Goal: Register for event/course

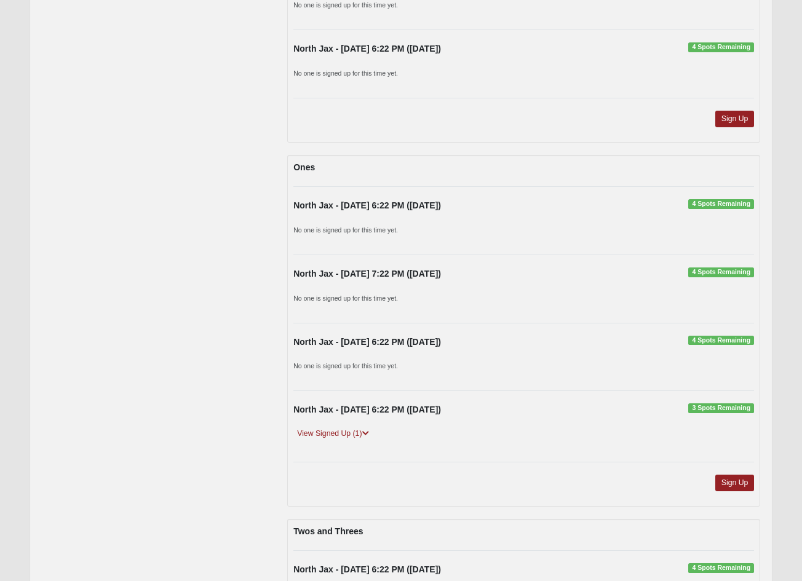
scroll to position [475, 0]
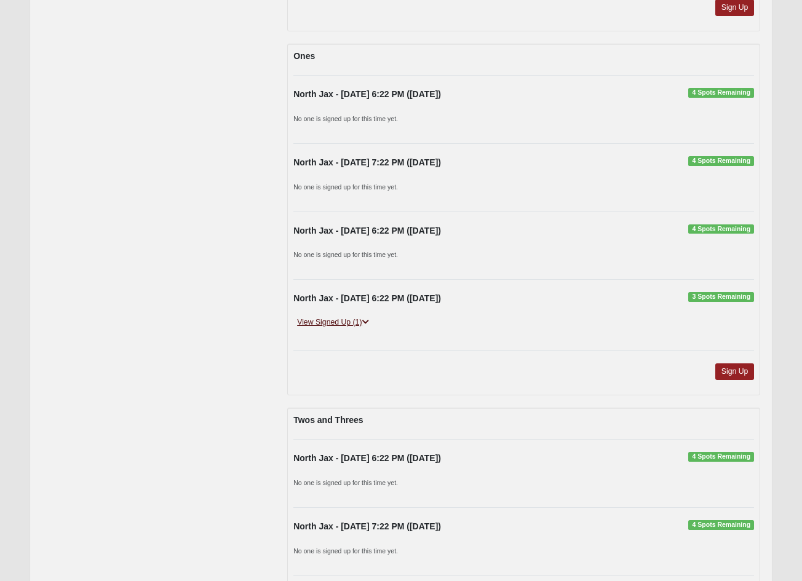
click at [348, 321] on link "View Signed Up (1)" at bounding box center [332, 322] width 79 height 13
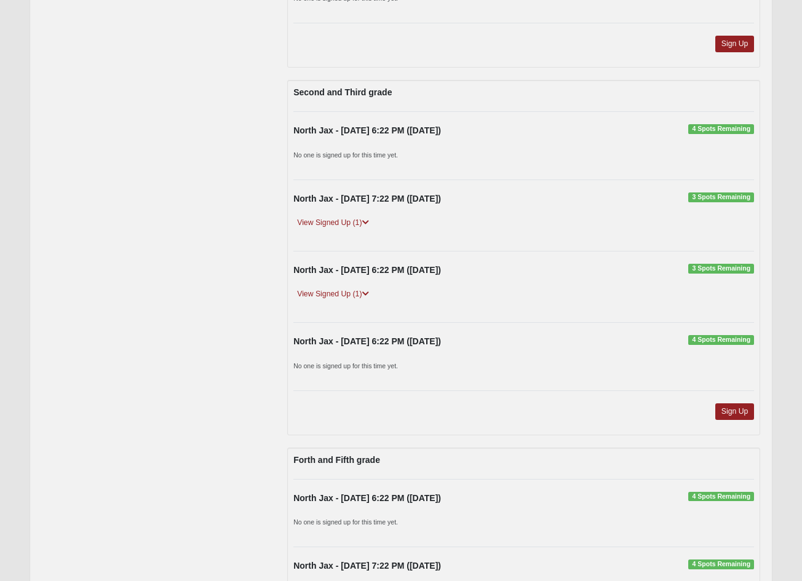
scroll to position [1932, 0]
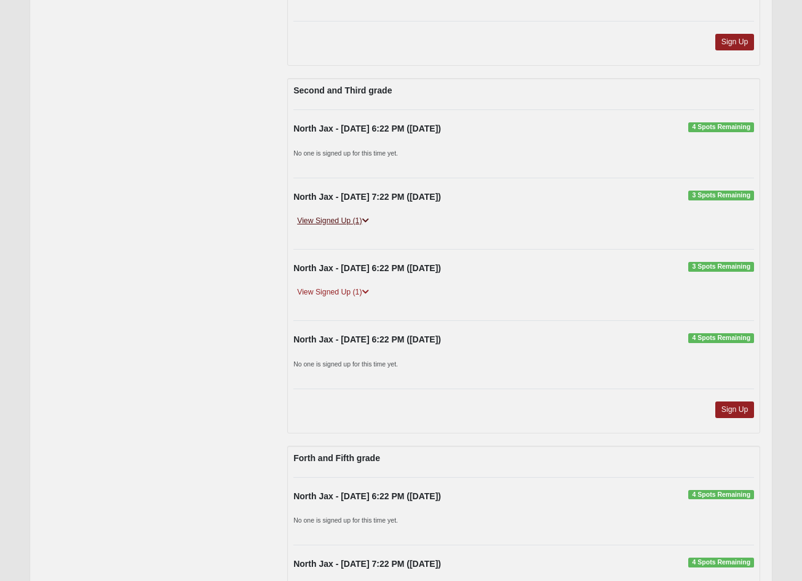
click at [367, 217] on icon at bounding box center [365, 220] width 7 height 7
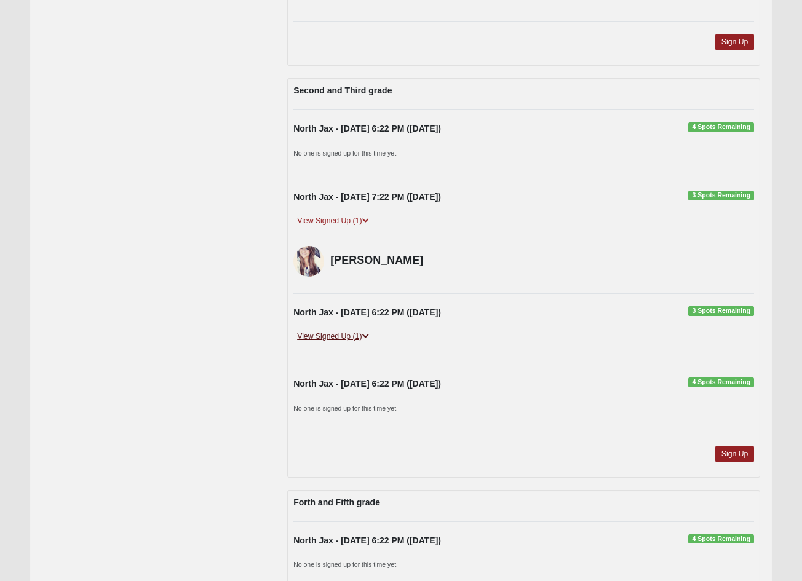
click at [371, 330] on link "View Signed Up (1)" at bounding box center [332, 336] width 79 height 13
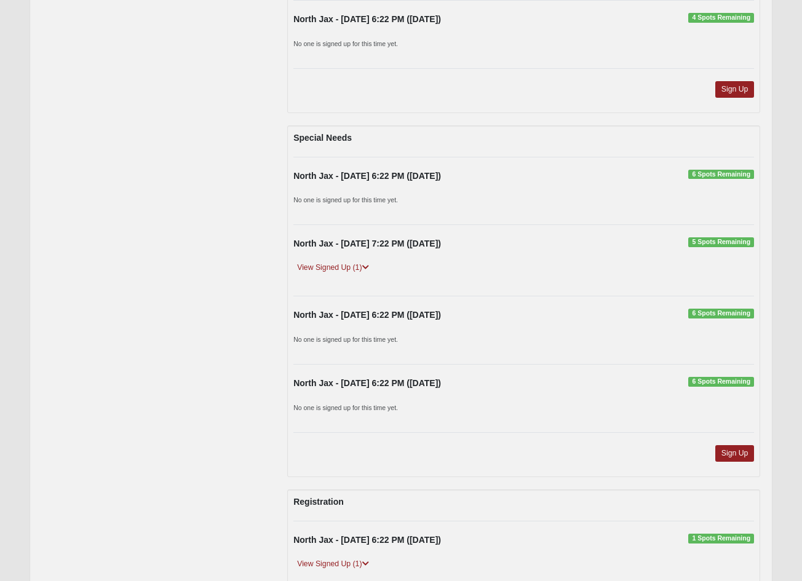
scroll to position [2713, 0]
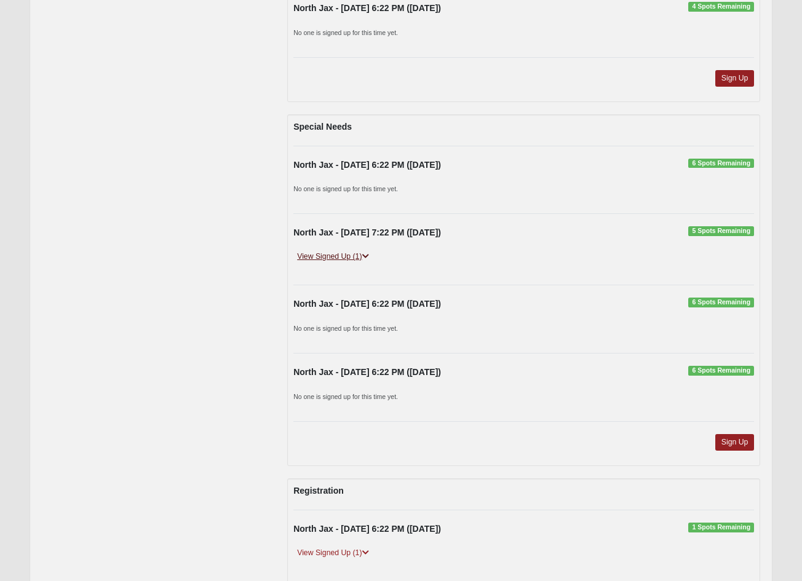
click at [365, 253] on icon at bounding box center [365, 256] width 7 height 7
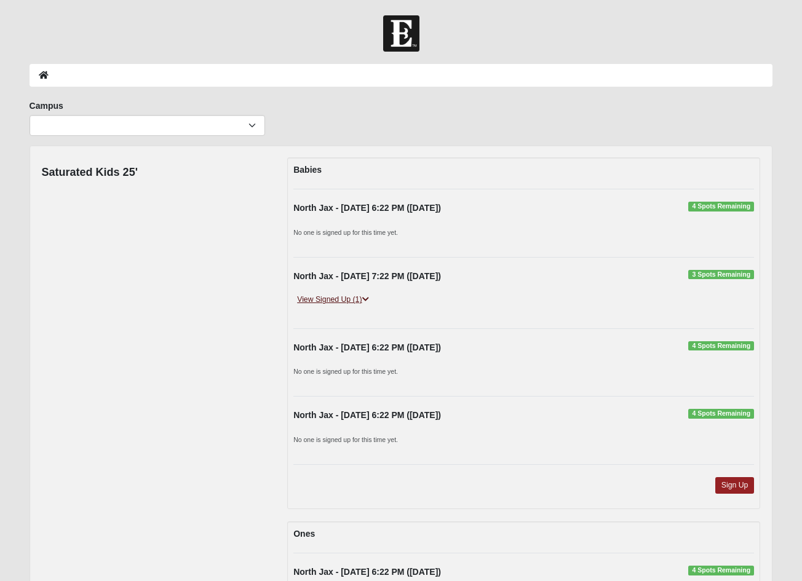
click at [366, 300] on icon at bounding box center [365, 299] width 7 height 7
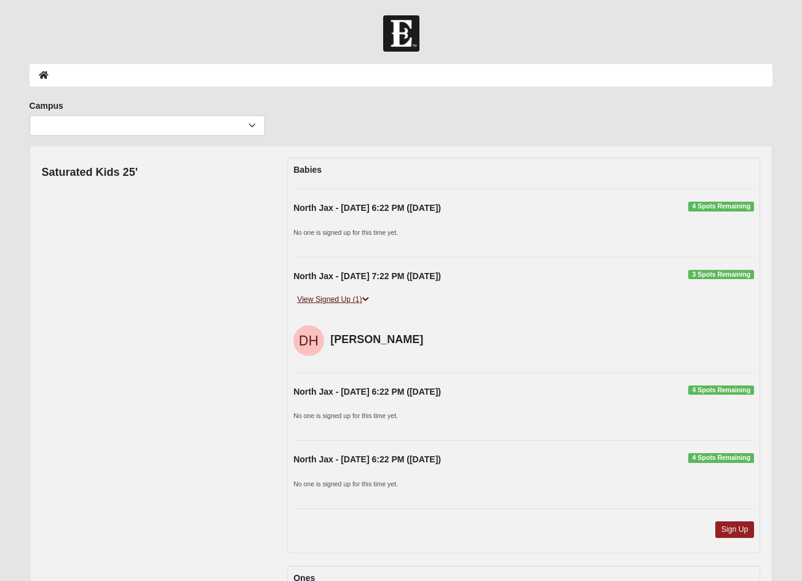
click at [365, 298] on icon at bounding box center [365, 299] width 7 height 7
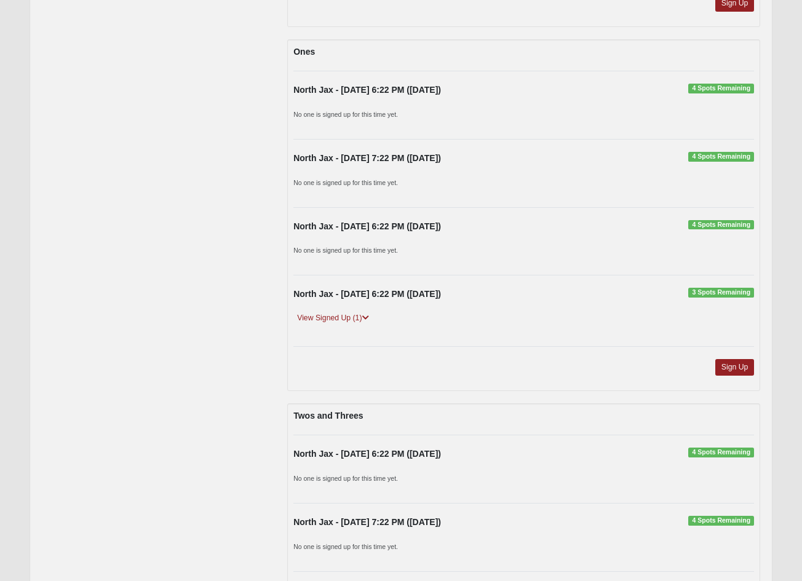
scroll to position [515, 0]
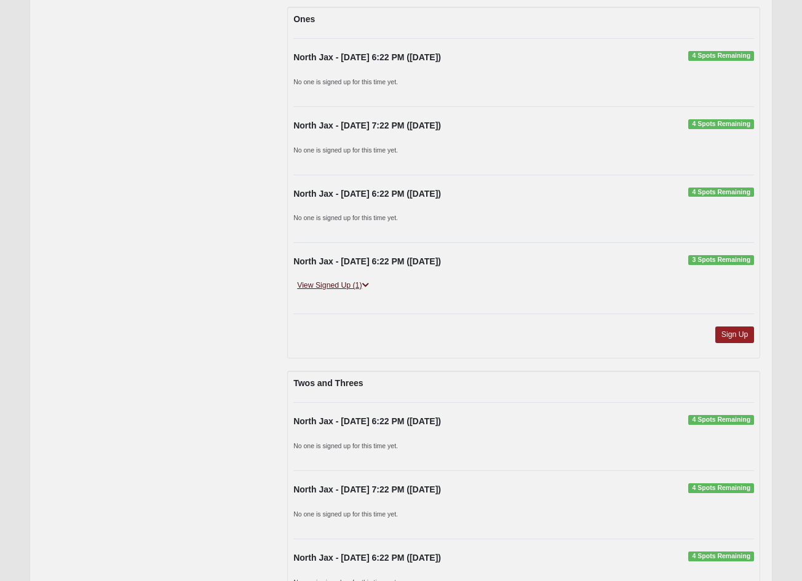
click at [365, 285] on icon at bounding box center [365, 285] width 7 height 7
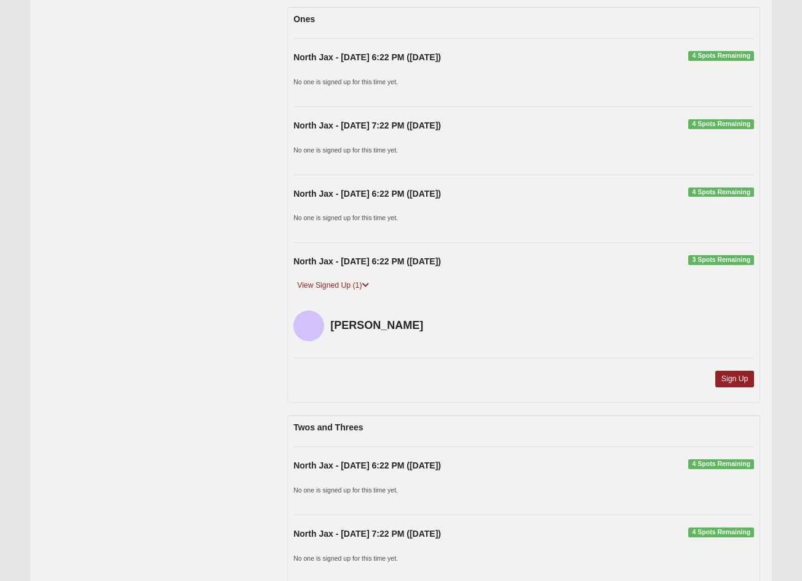
drag, startPoint x: 366, startPoint y: 283, endPoint x: 366, endPoint y: 290, distance: 6.8
click at [366, 283] on icon at bounding box center [365, 285] width 7 height 7
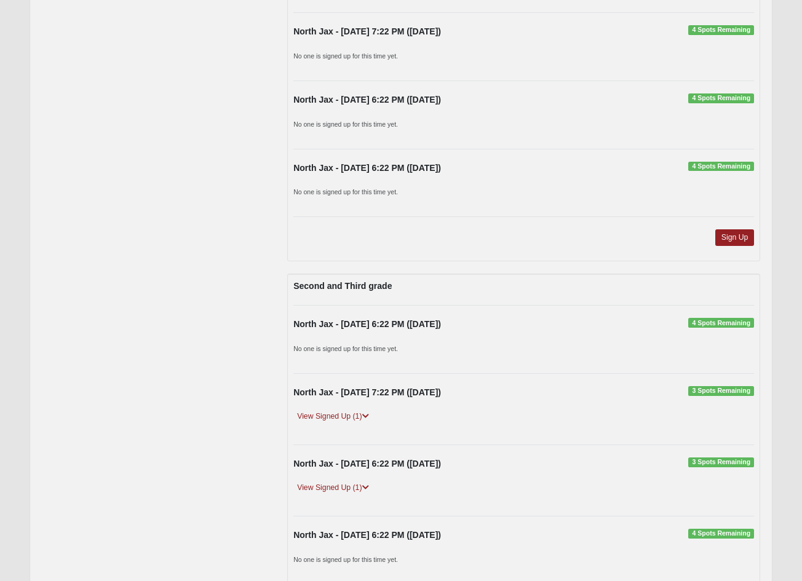
scroll to position [1887, 0]
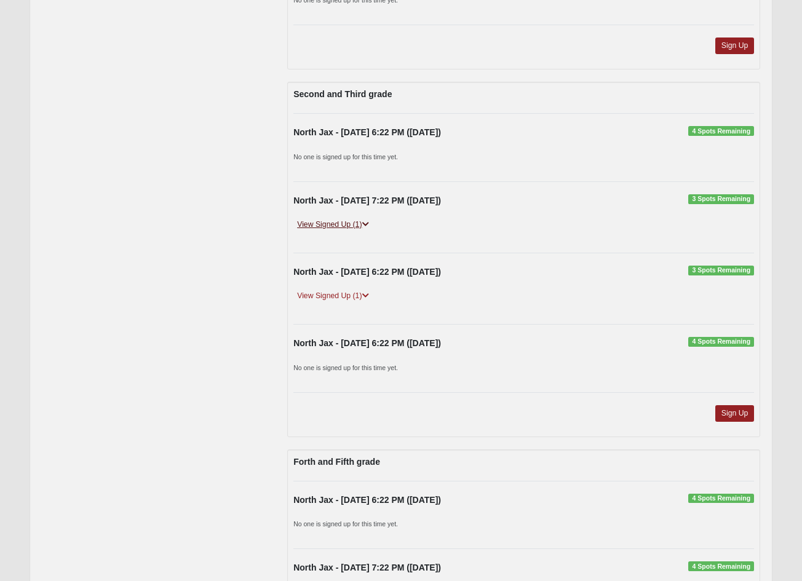
click at [368, 221] on icon at bounding box center [365, 224] width 7 height 7
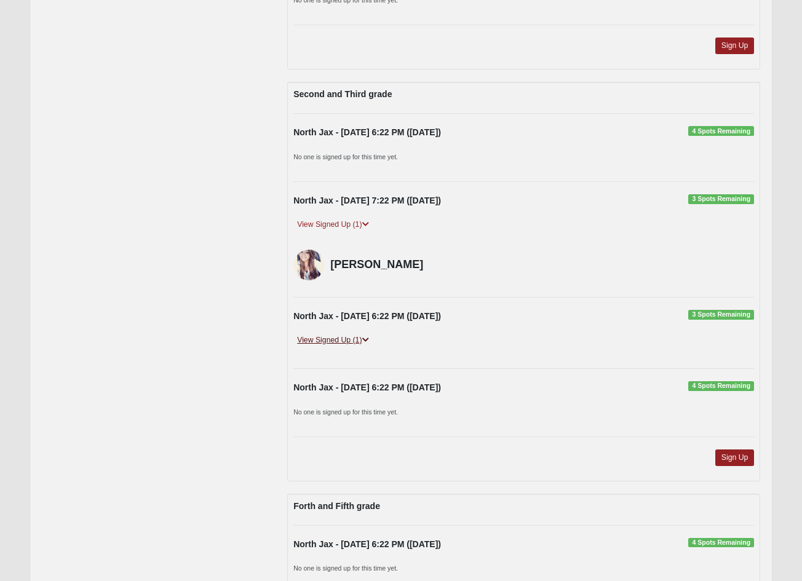
click at [367, 336] on icon at bounding box center [365, 339] width 7 height 7
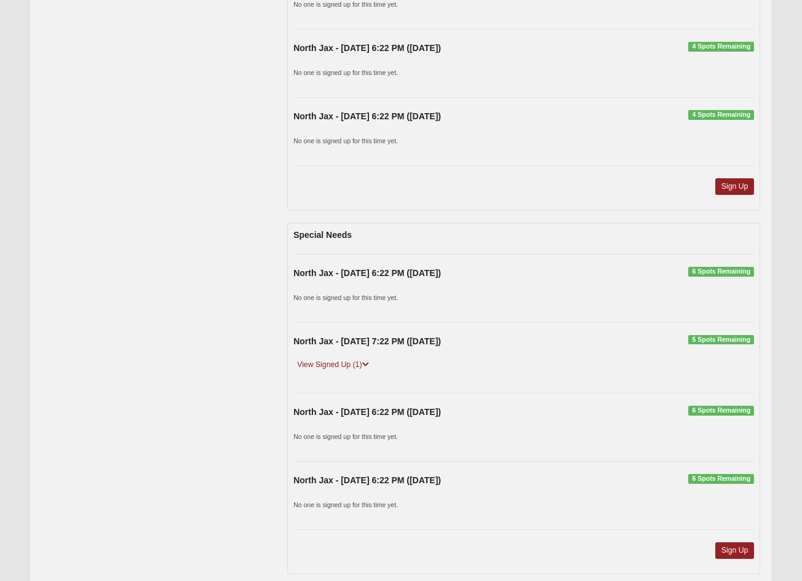
scroll to position [2601, 0]
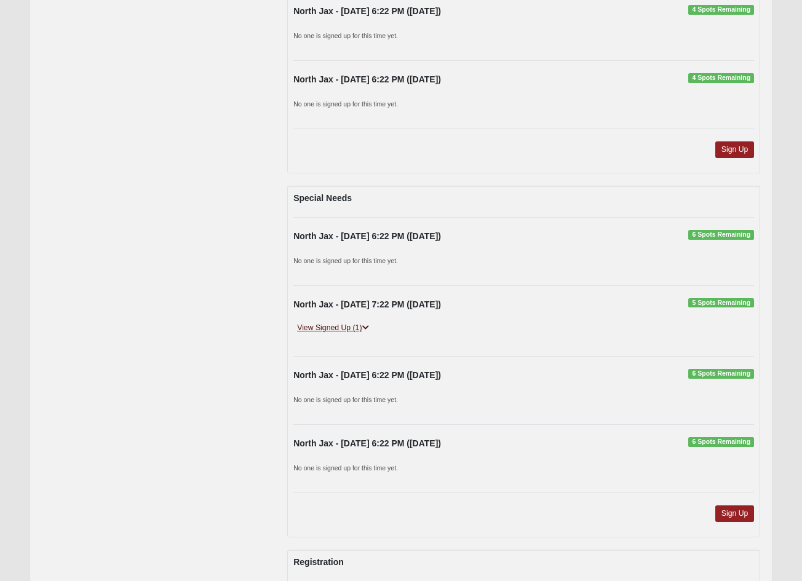
click at [368, 324] on icon at bounding box center [365, 327] width 7 height 7
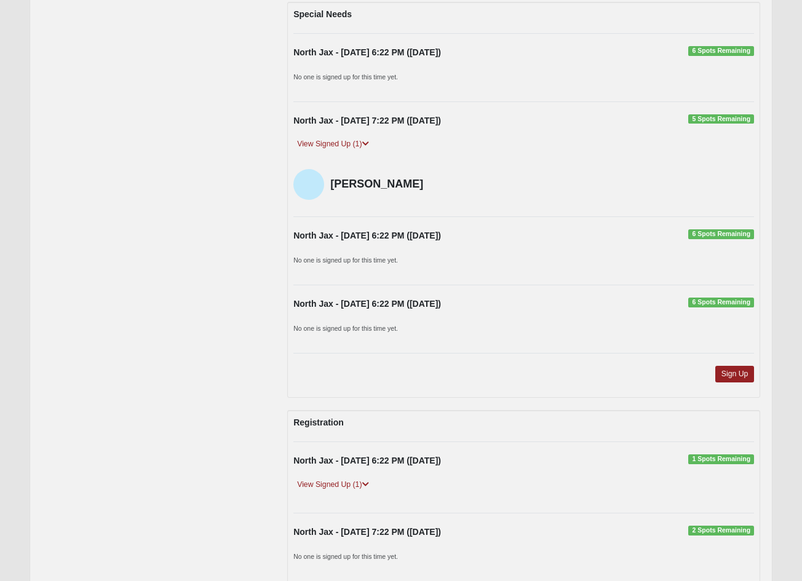
scroll to position [2932, 0]
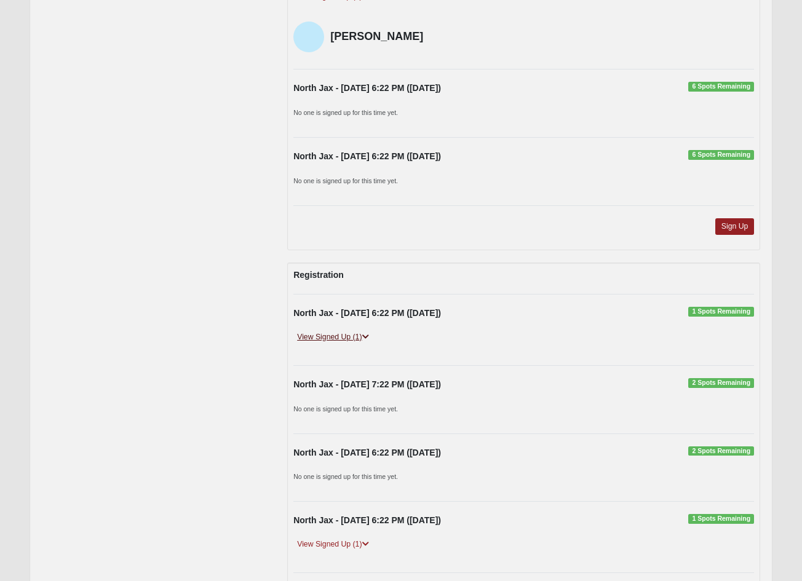
click at [366, 331] on link "View Signed Up (1)" at bounding box center [332, 337] width 79 height 13
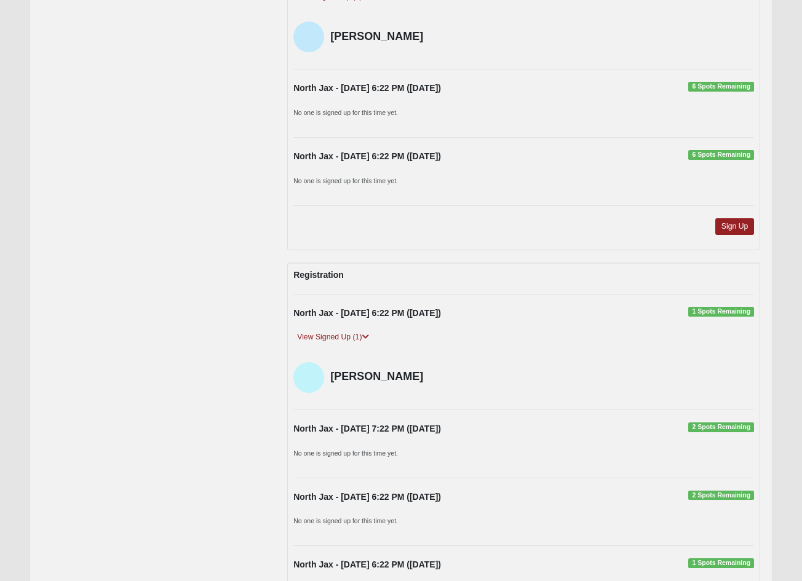
scroll to position [3150, 0]
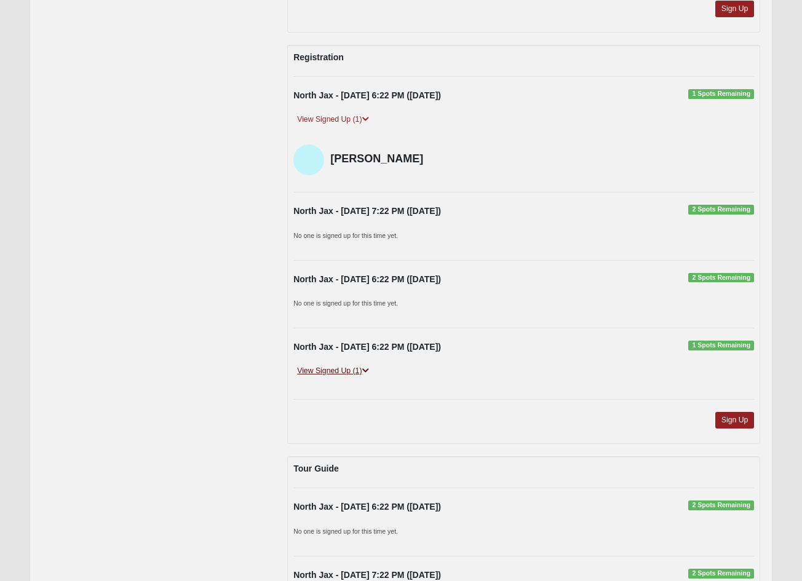
click at [364, 367] on icon at bounding box center [365, 370] width 7 height 7
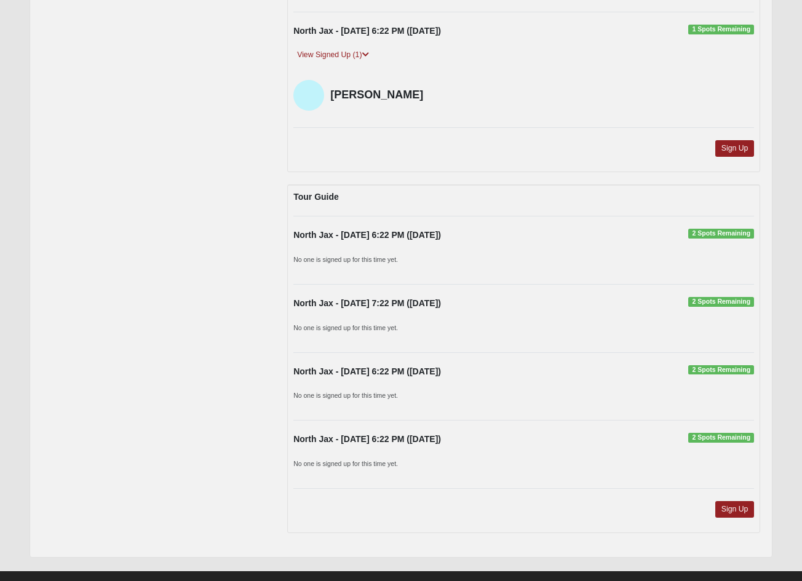
scroll to position [3465, 0]
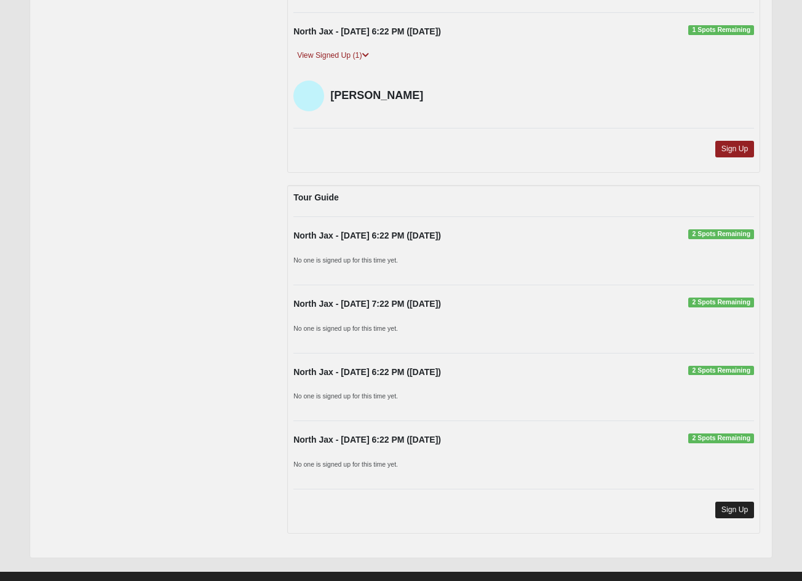
click at [736, 502] on link "Sign Up" at bounding box center [734, 510] width 39 height 17
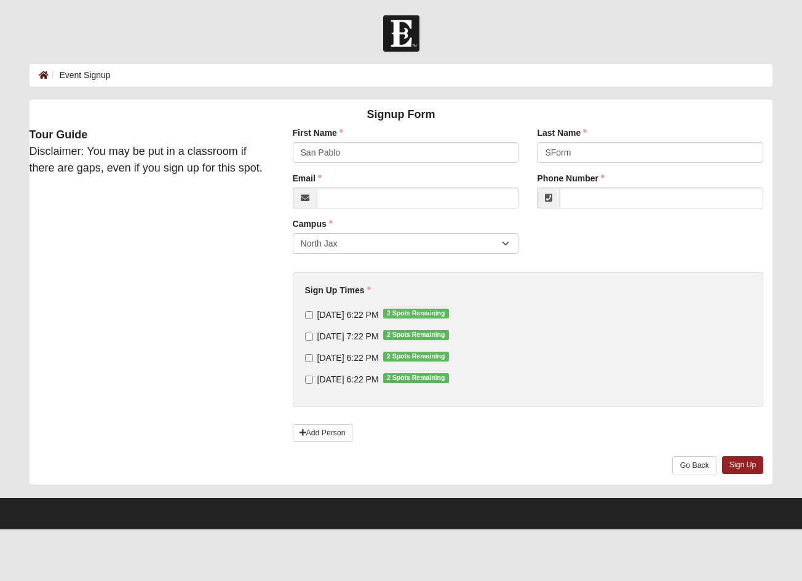
click at [41, 77] on icon at bounding box center [44, 75] width 10 height 9
